Goal: Transaction & Acquisition: Purchase product/service

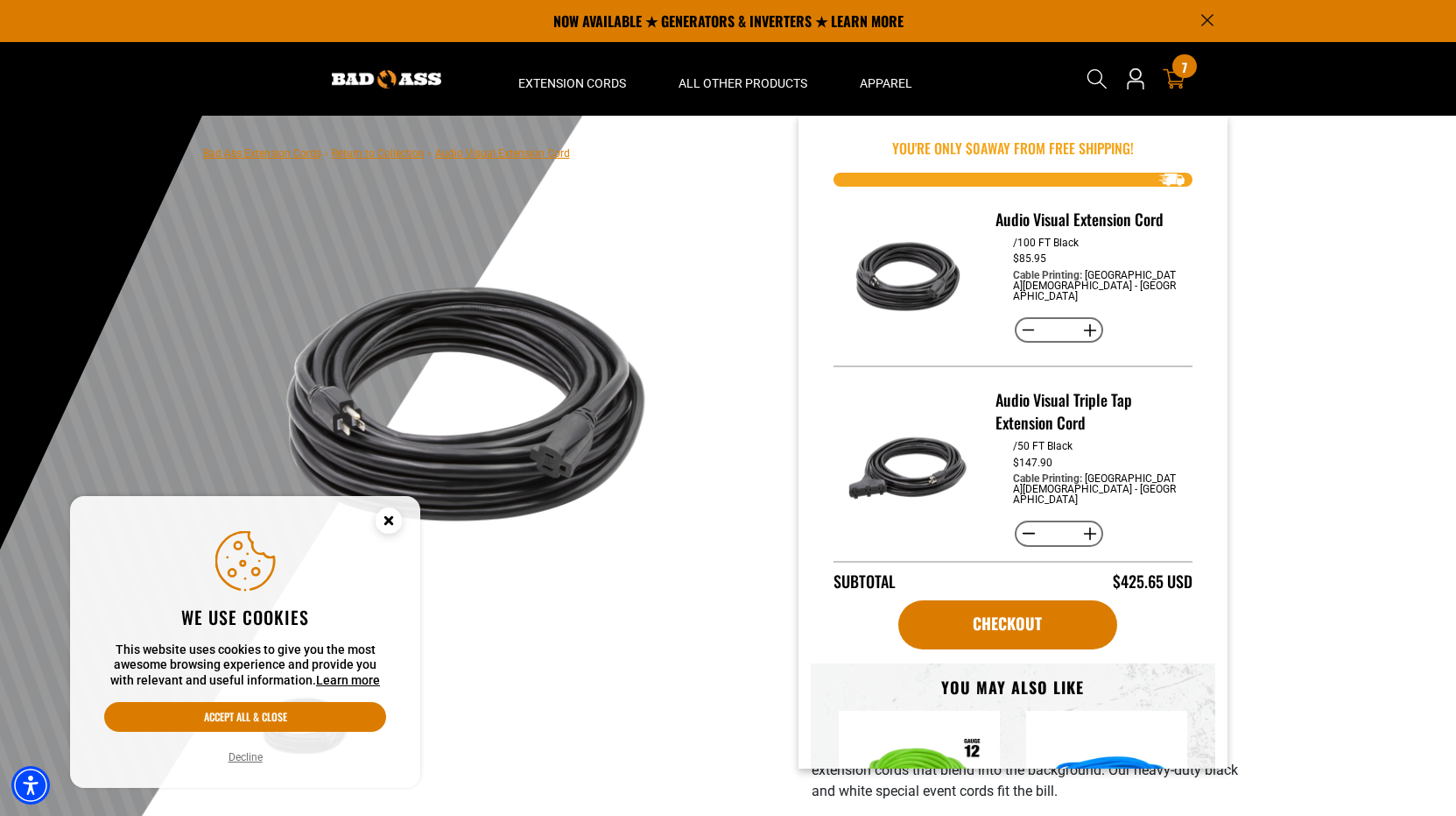
click at [1183, 74] on span "7" at bounding box center [1184, 66] width 5 height 13
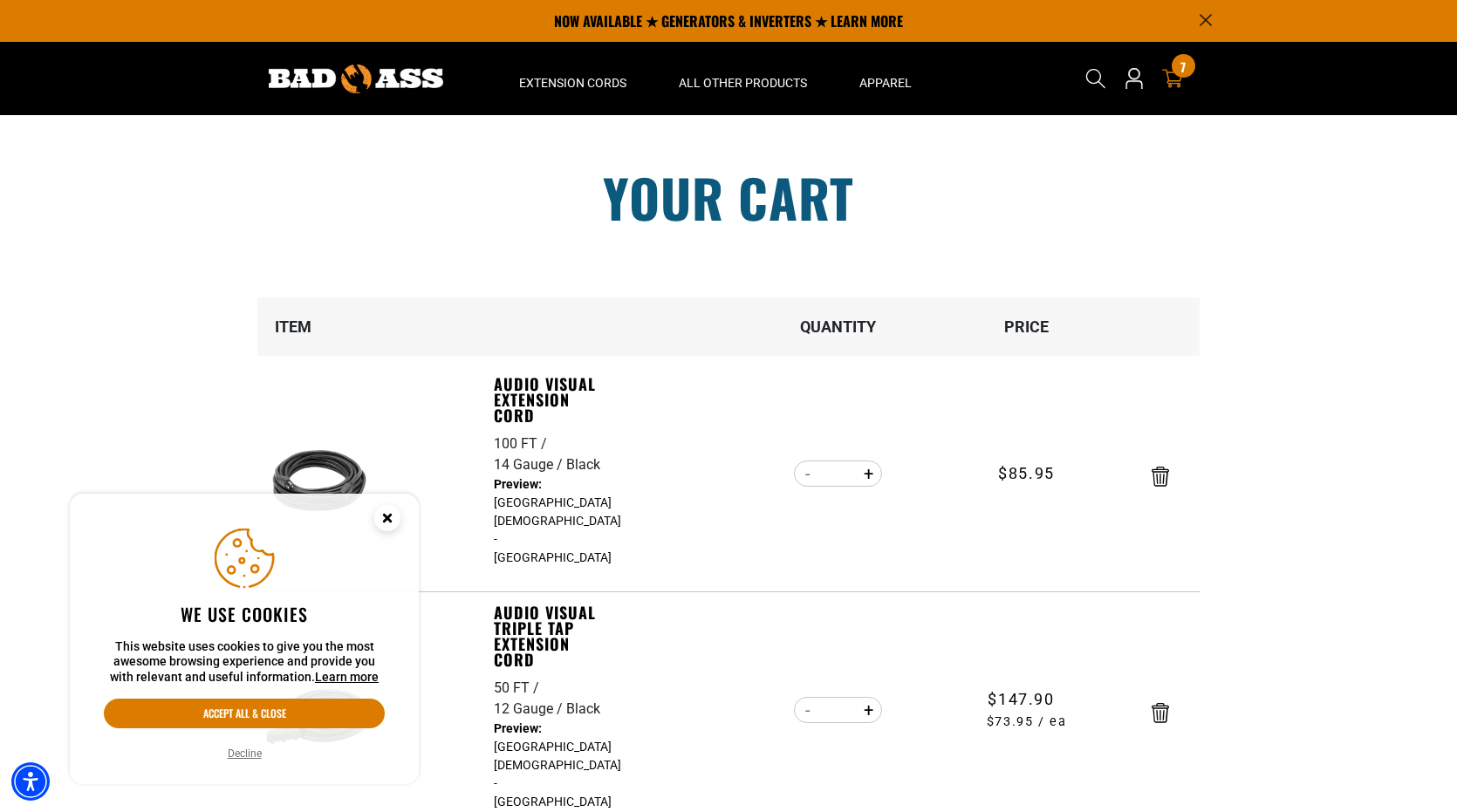
click at [388, 523] on circle "Cookie Consent" at bounding box center [387, 517] width 26 height 26
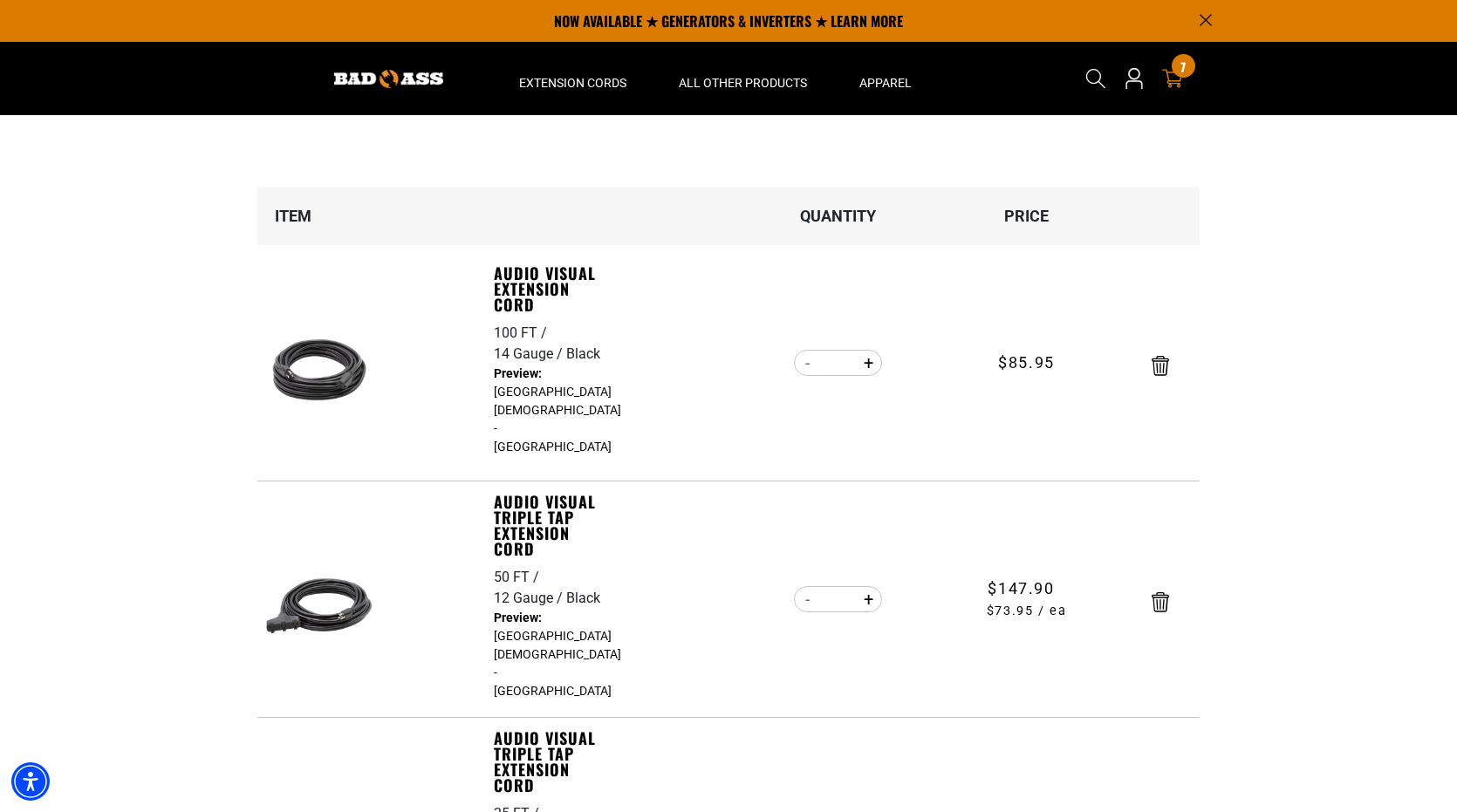
scroll to position [97, 0]
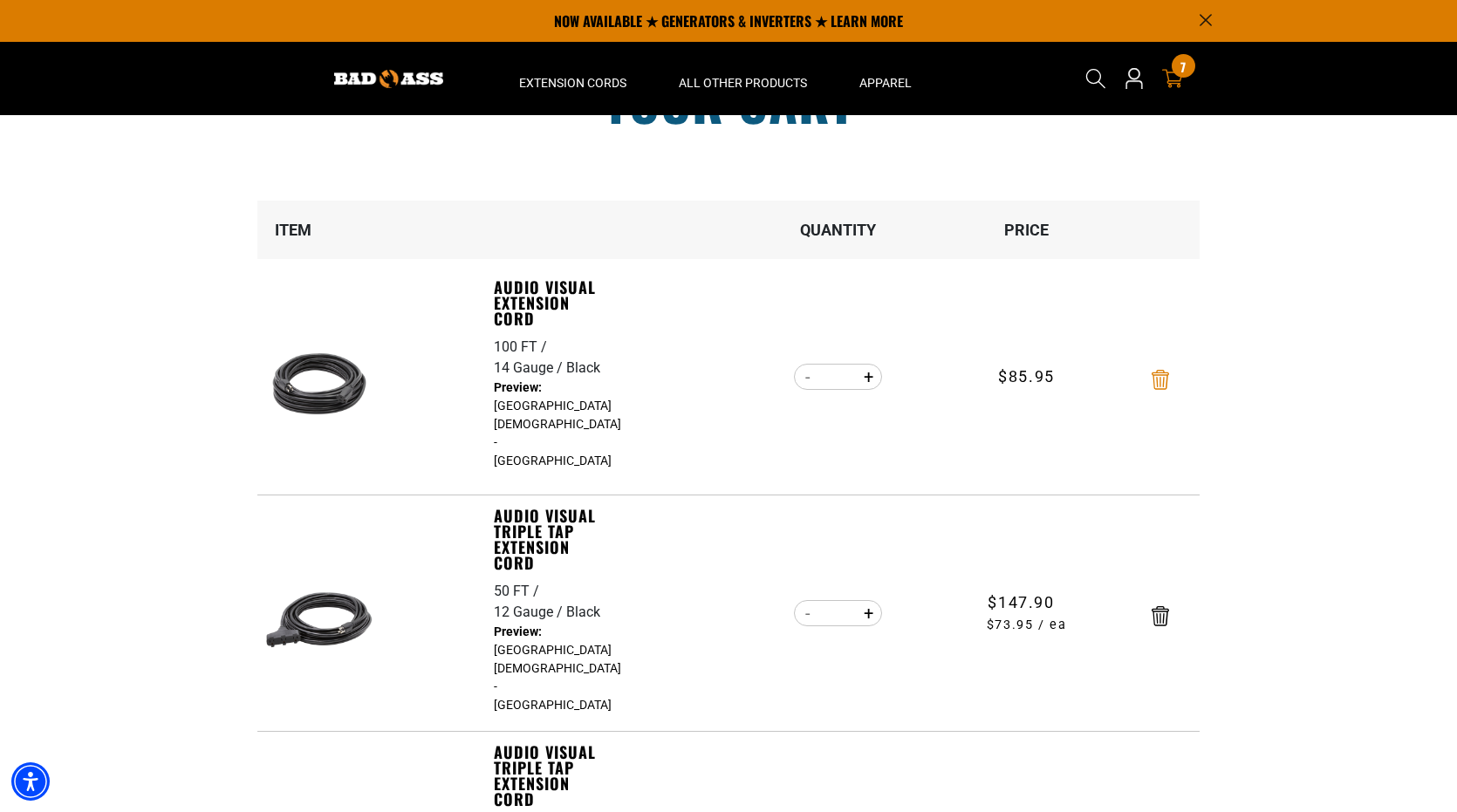
click at [1156, 380] on icon "Remove Audio Visual Extension Cord - 100 FT / 14 Gauge / Black" at bounding box center [1160, 380] width 17 height 20
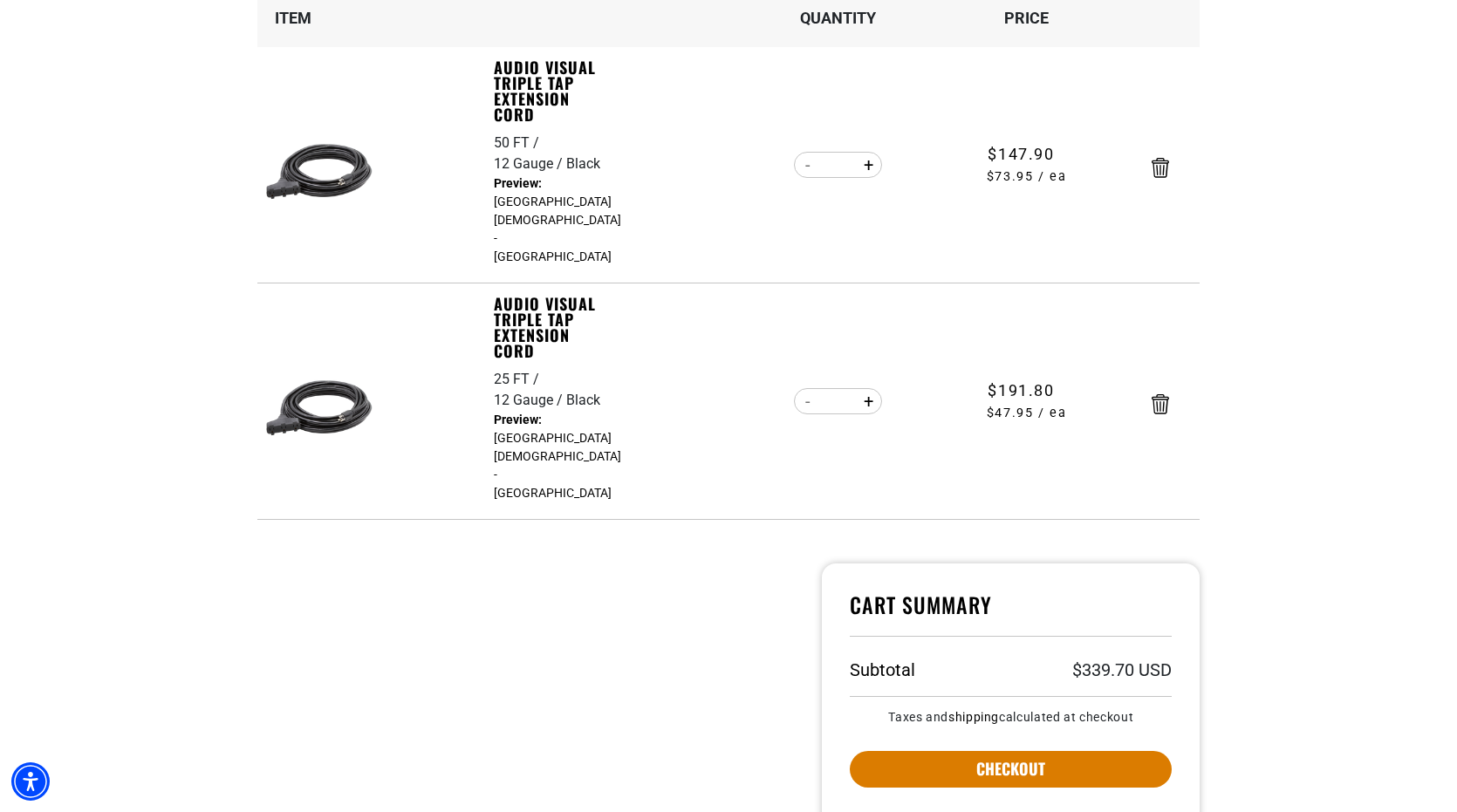
scroll to position [307, 0]
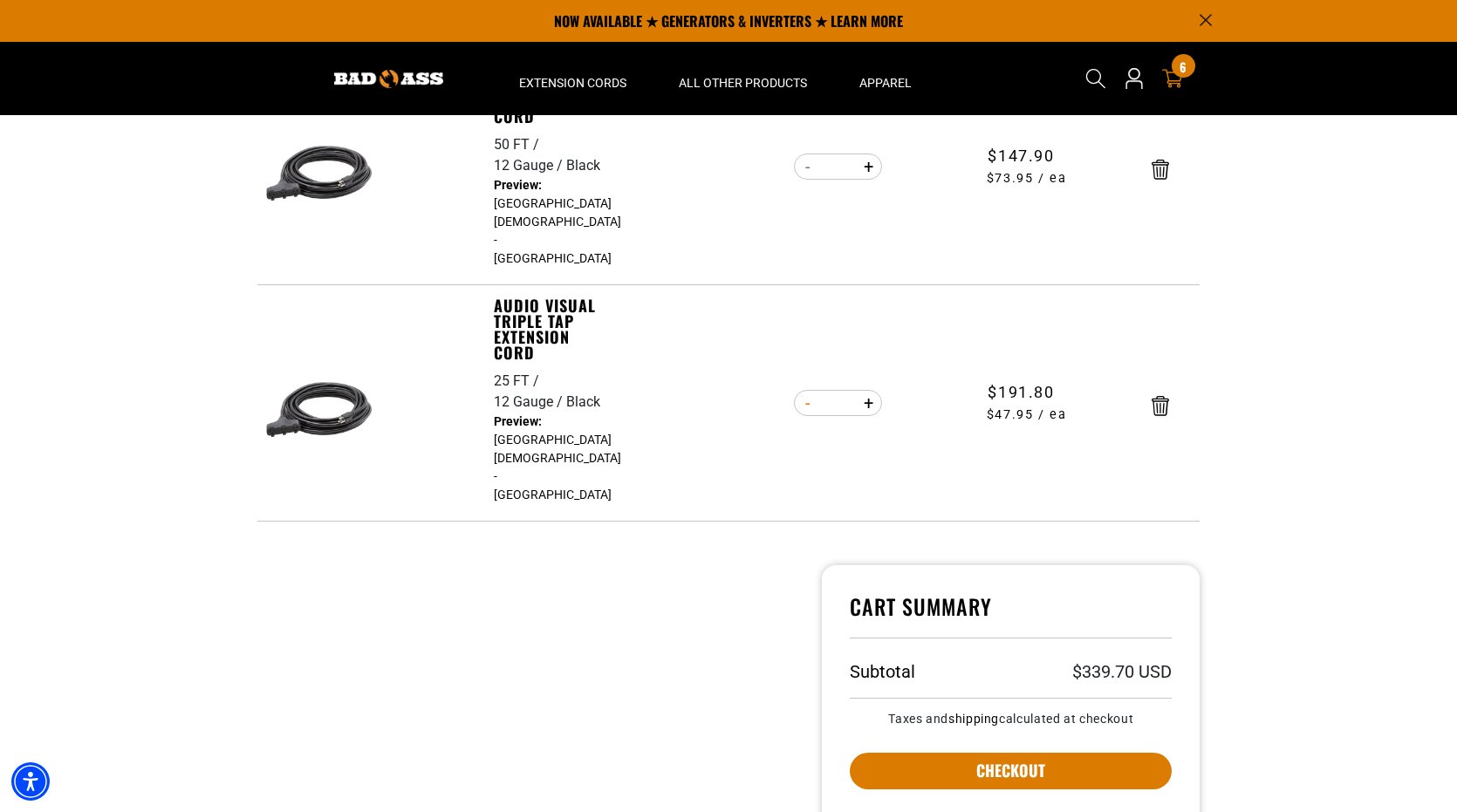
click at [811, 407] on button "Decrease quantity for Audio Visual Triple Tap Extension Cord" at bounding box center [808, 402] width 27 height 30
type input "*"
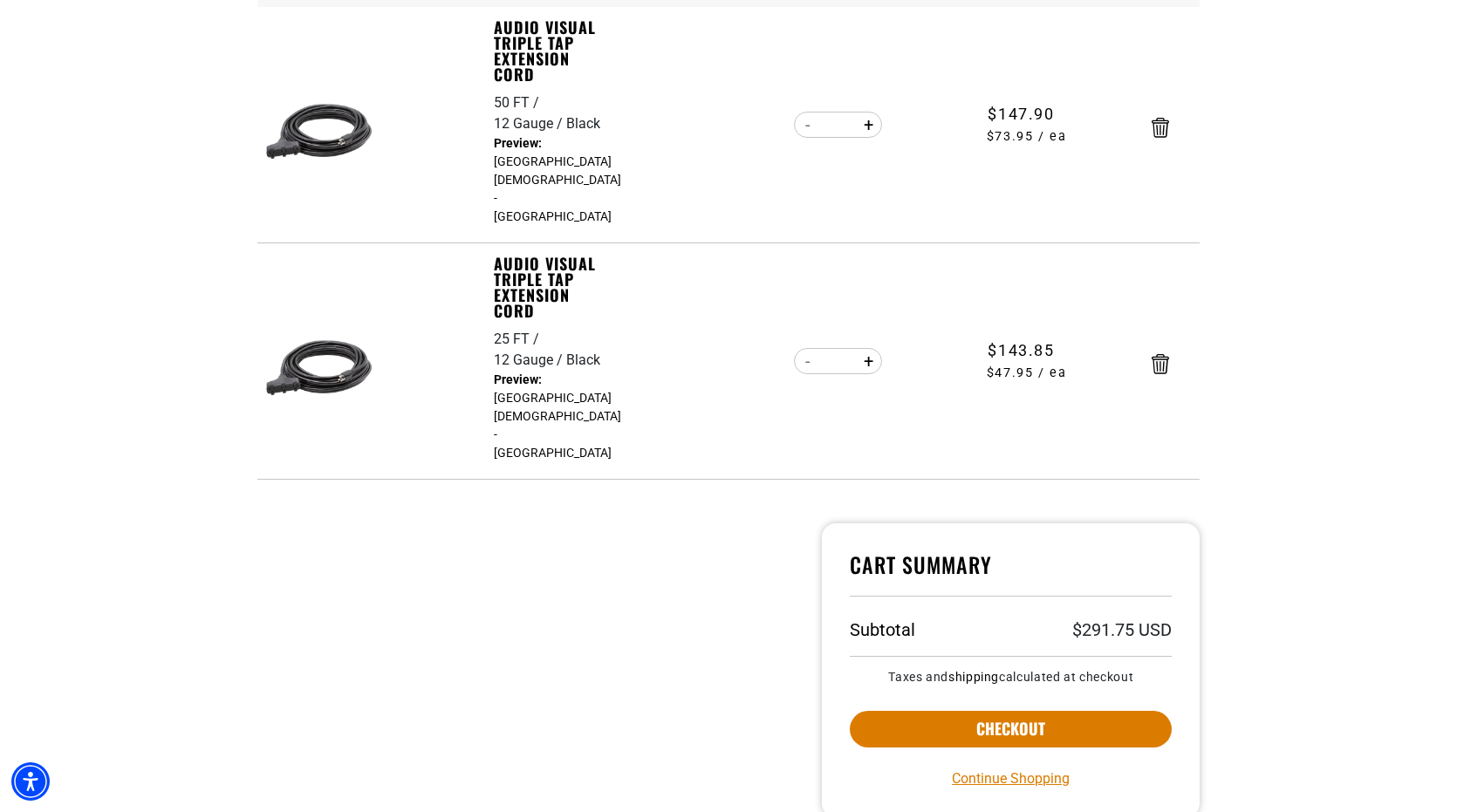
scroll to position [355, 0]
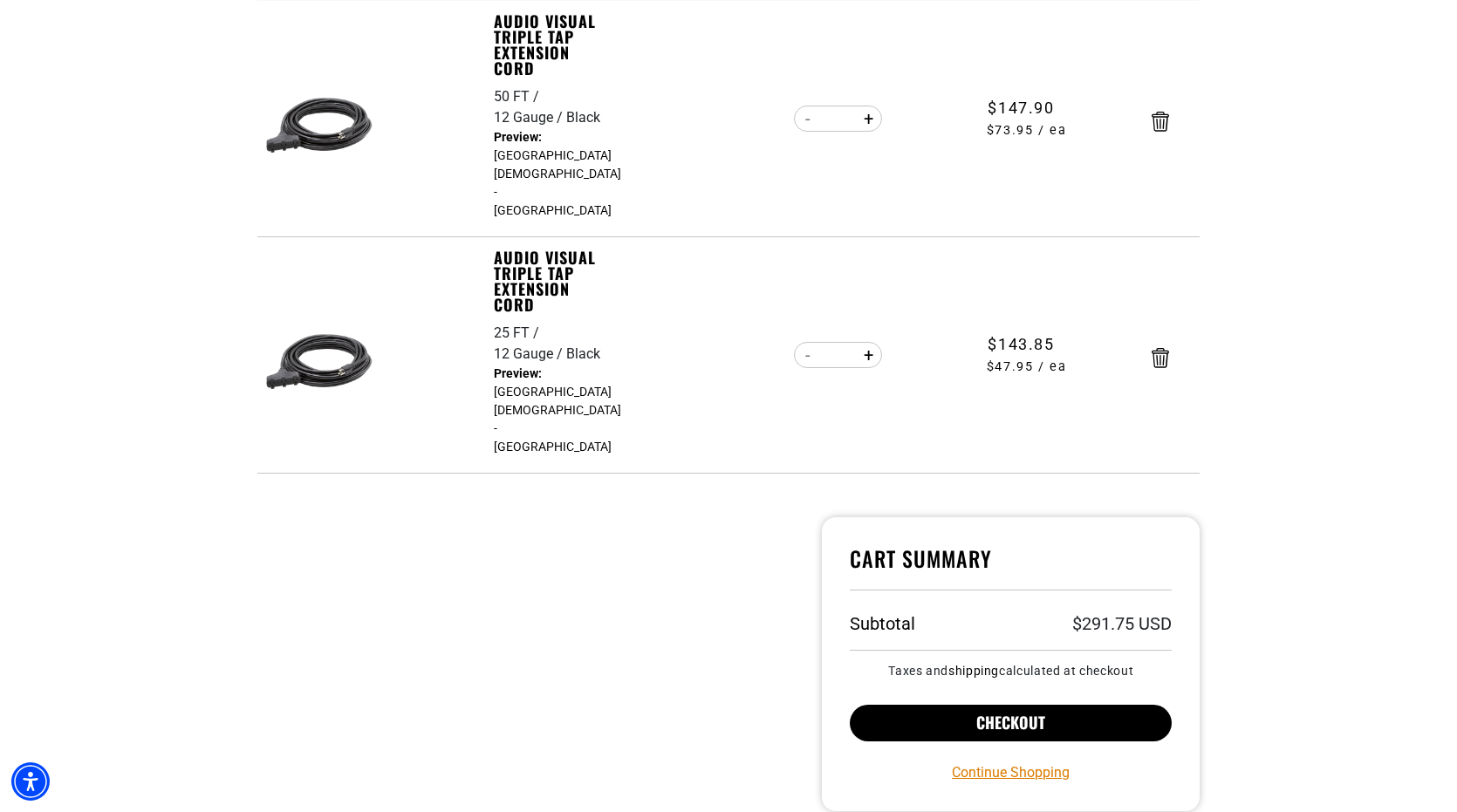
click at [981, 726] on button "Checkout" at bounding box center [1010, 723] width 322 height 37
